Goal: Book appointment/travel/reservation

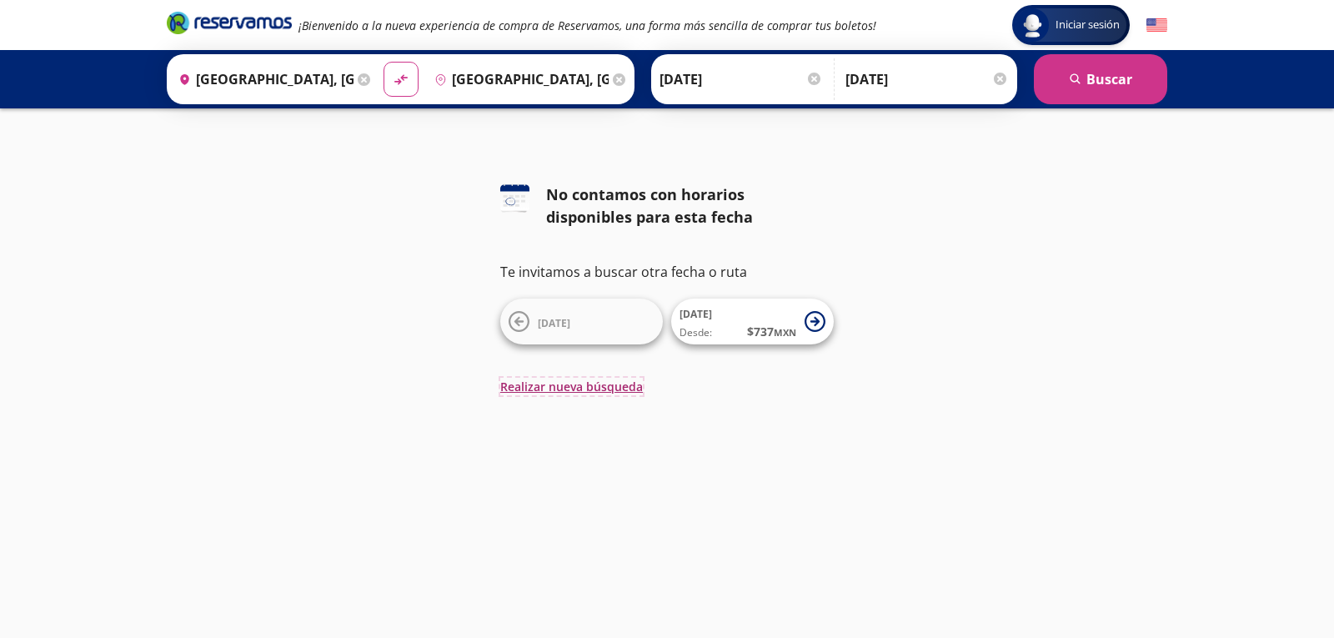
click at [603, 385] on button "Realizar nueva búsqueda" at bounding box center [571, 387] width 143 height 18
click at [745, 81] on input "[DATE]" at bounding box center [740, 79] width 163 height 42
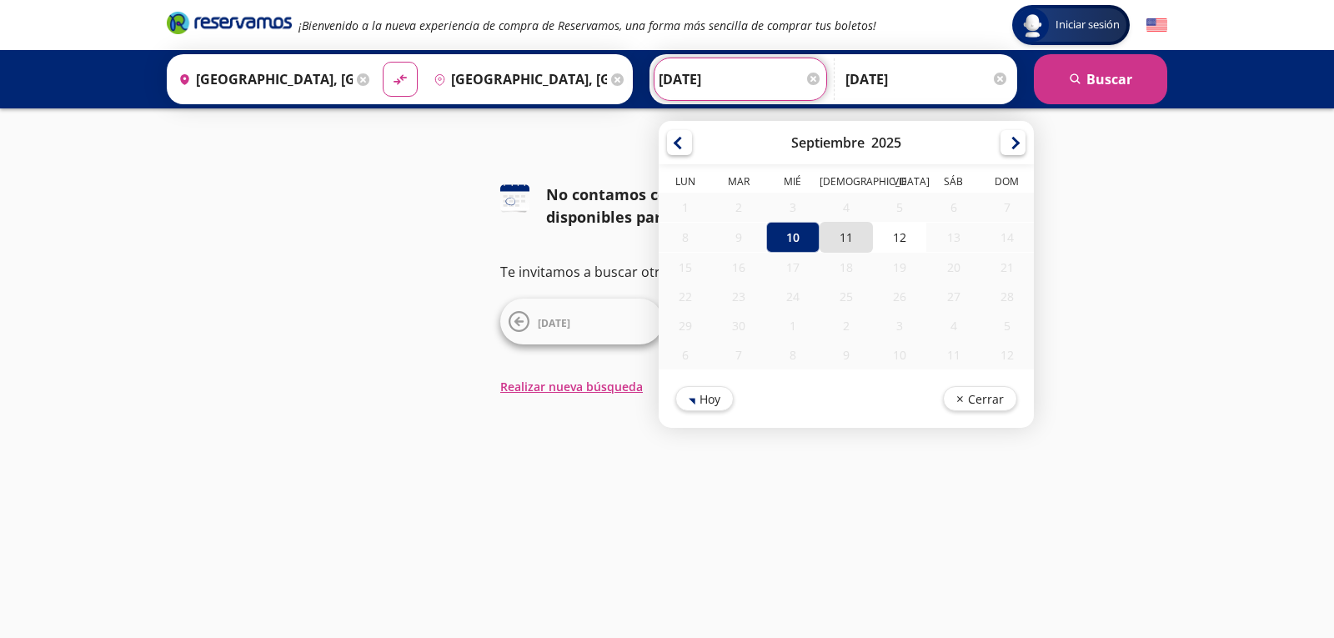
click at [839, 239] on div "11" at bounding box center [845, 237] width 53 height 31
type input "[DATE]"
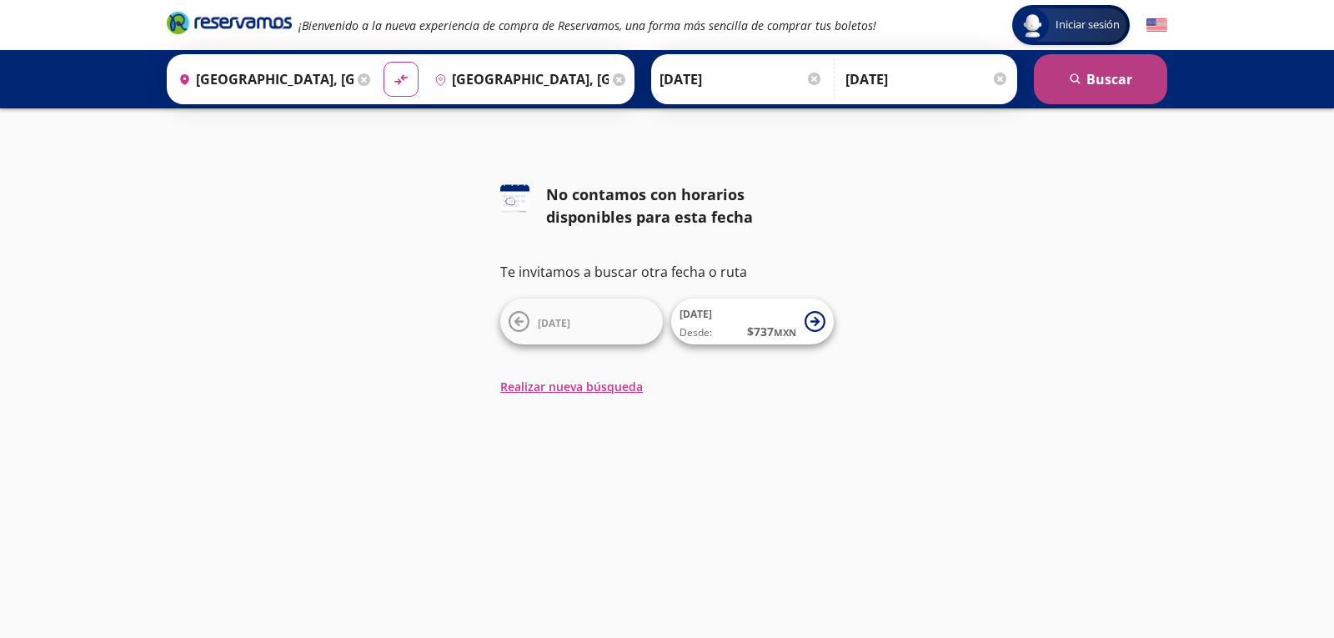
click at [1114, 95] on button "search [GEOGRAPHIC_DATA]" at bounding box center [1100, 79] width 133 height 50
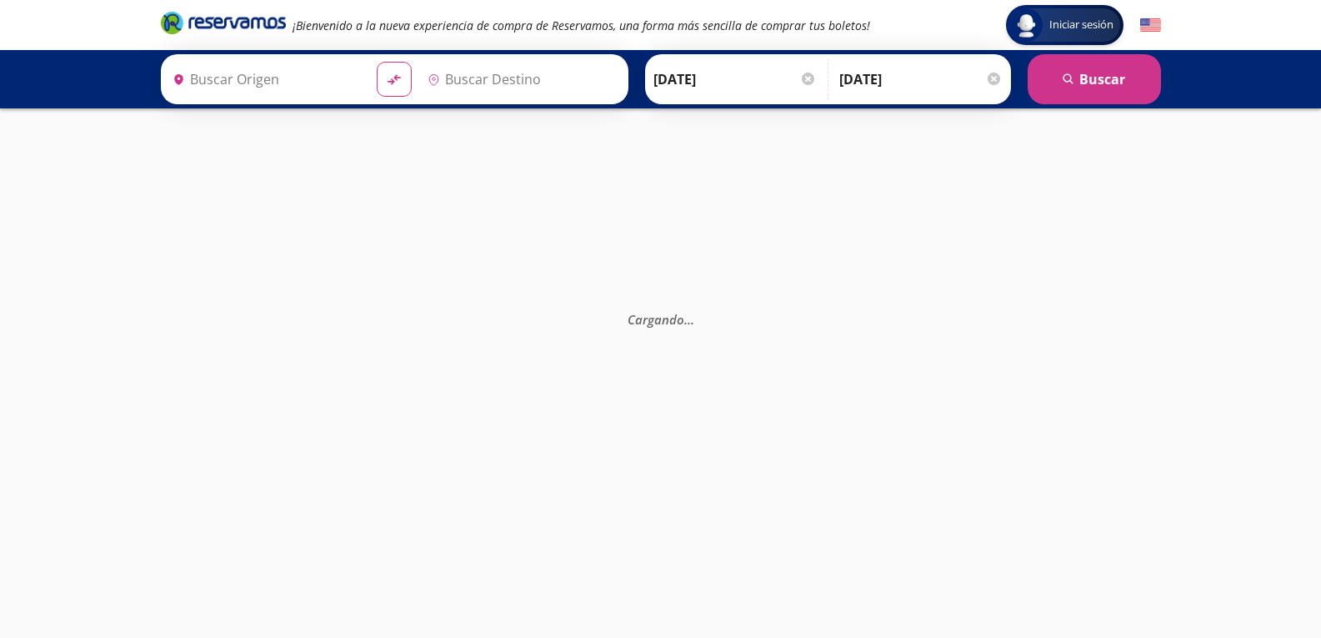
type input "[GEOGRAPHIC_DATA], [GEOGRAPHIC_DATA]"
